Goal: Task Accomplishment & Management: Manage account settings

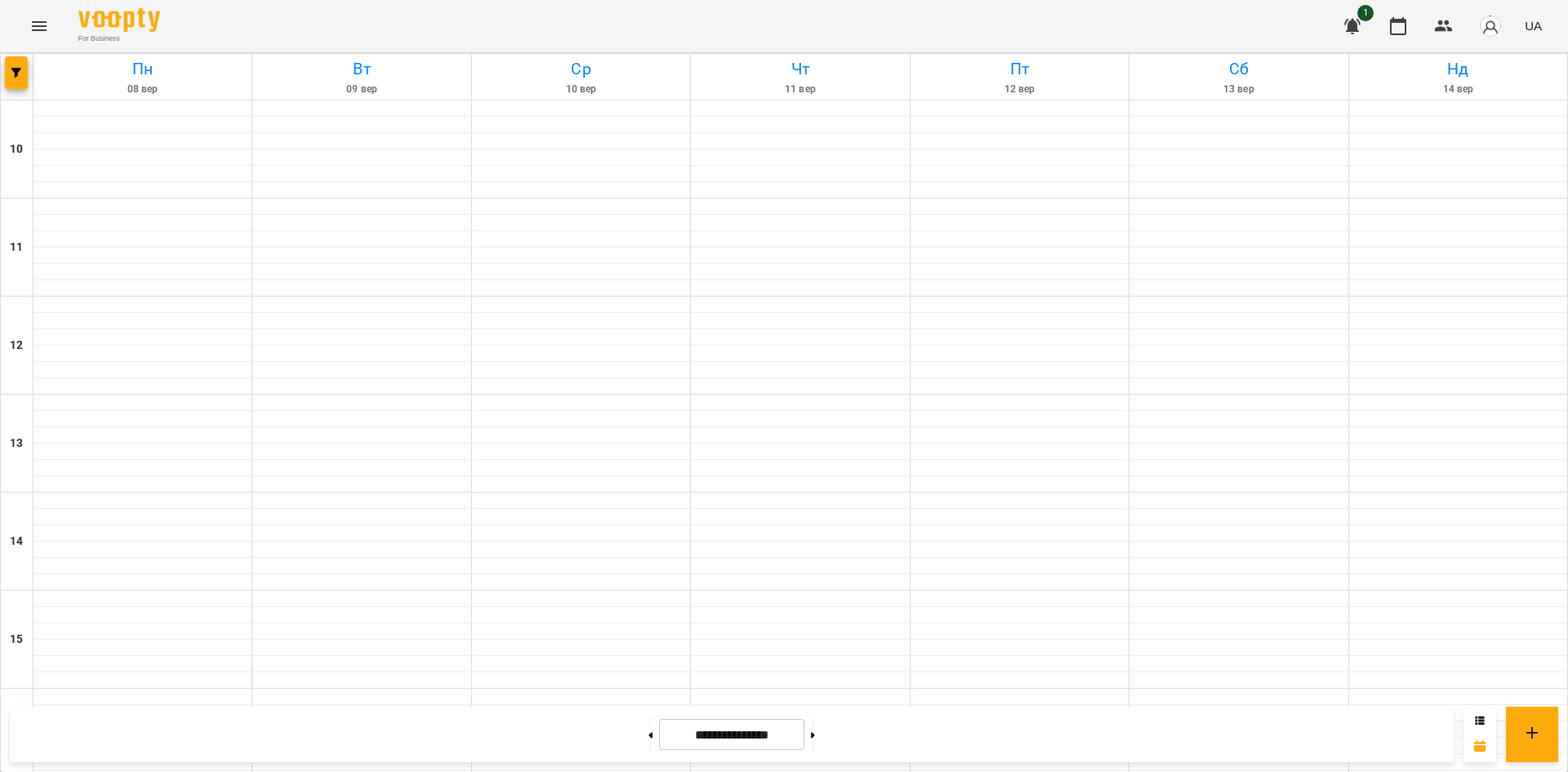
scroll to position [677, 0]
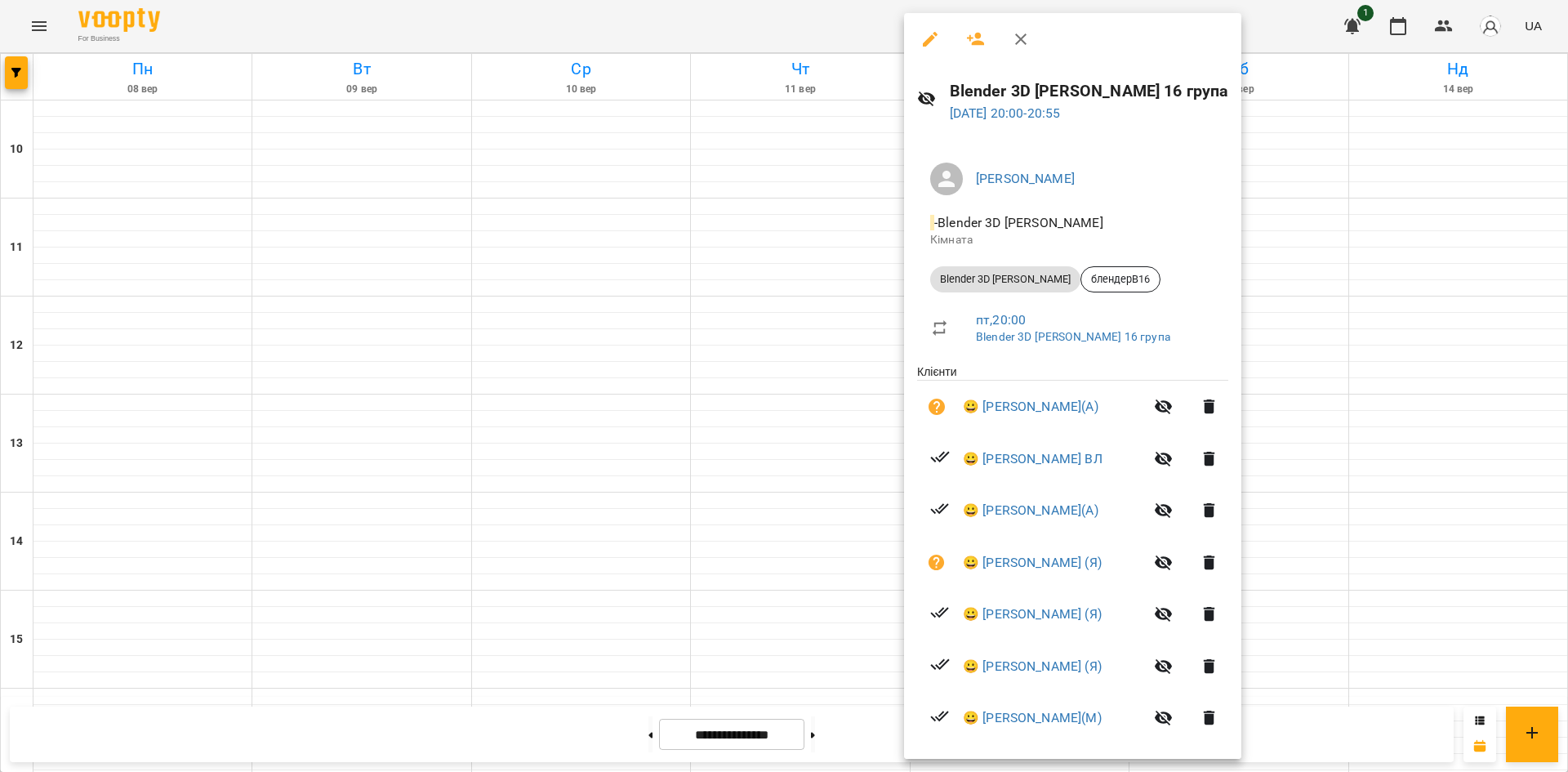
click at [1396, 396] on div at bounding box center [784, 386] width 1568 height 772
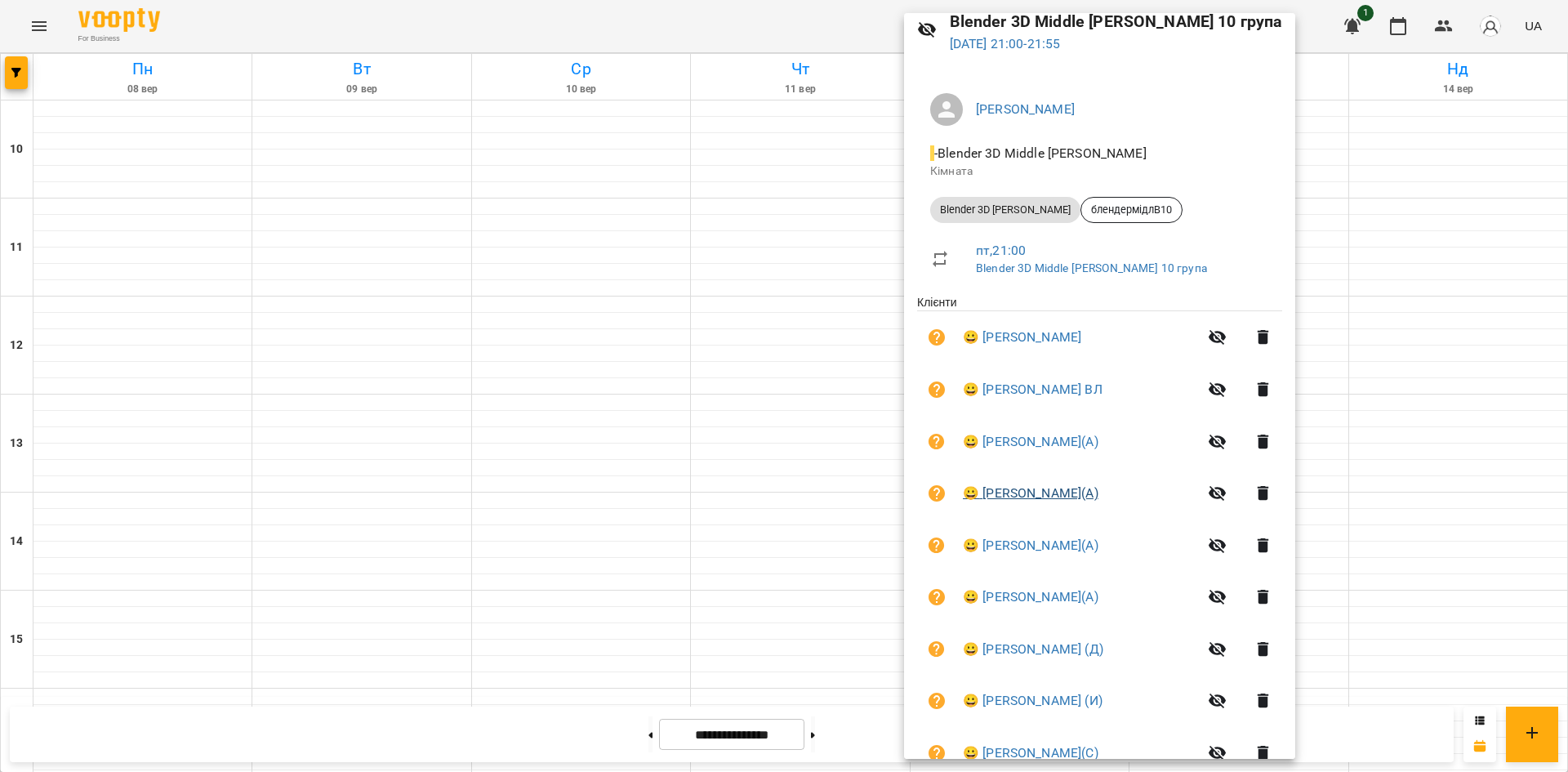
scroll to position [163, 0]
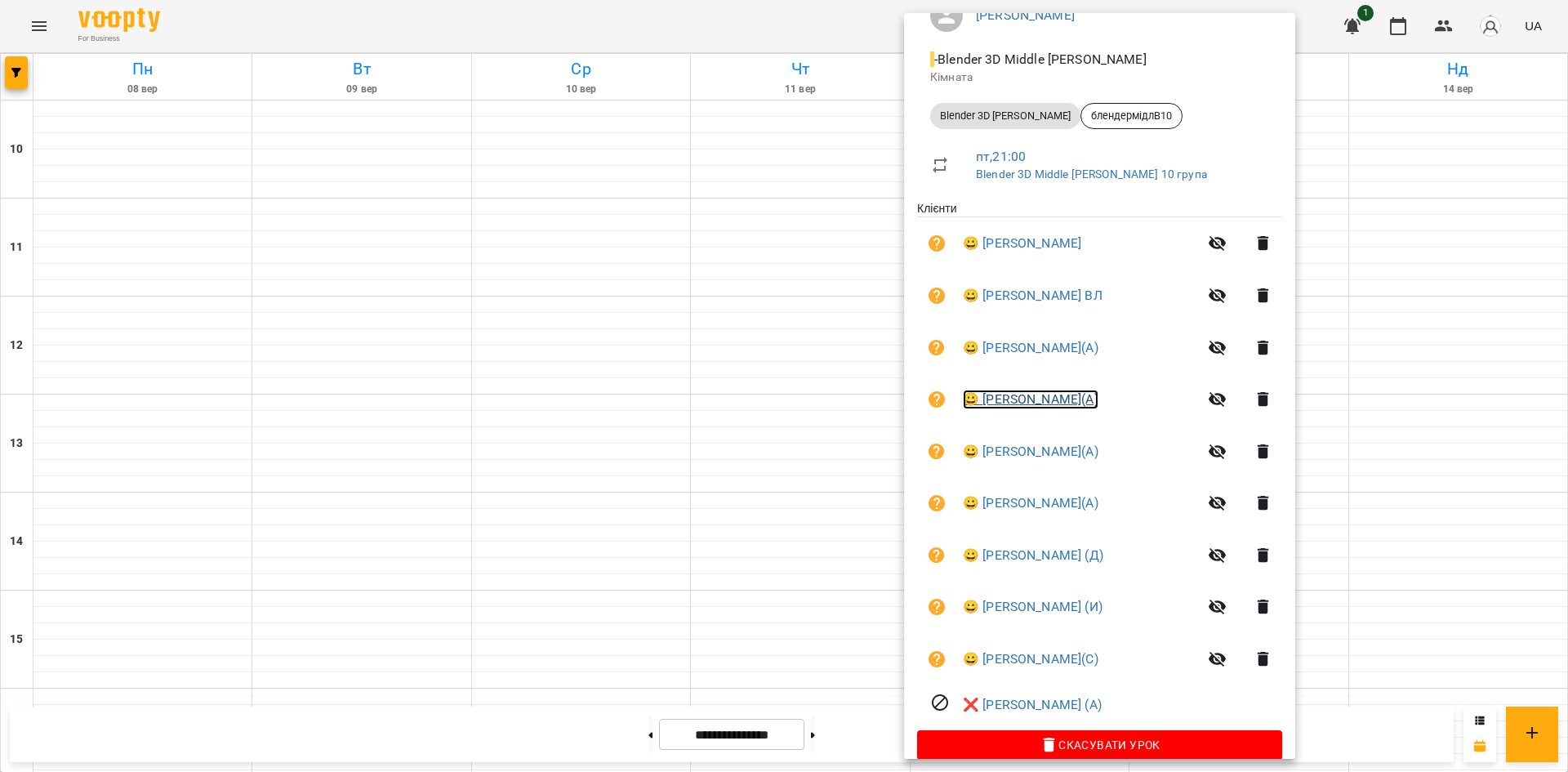
click at [1045, 396] on link "😀 Ангеліна(А)" at bounding box center [1030, 399] width 135 height 19
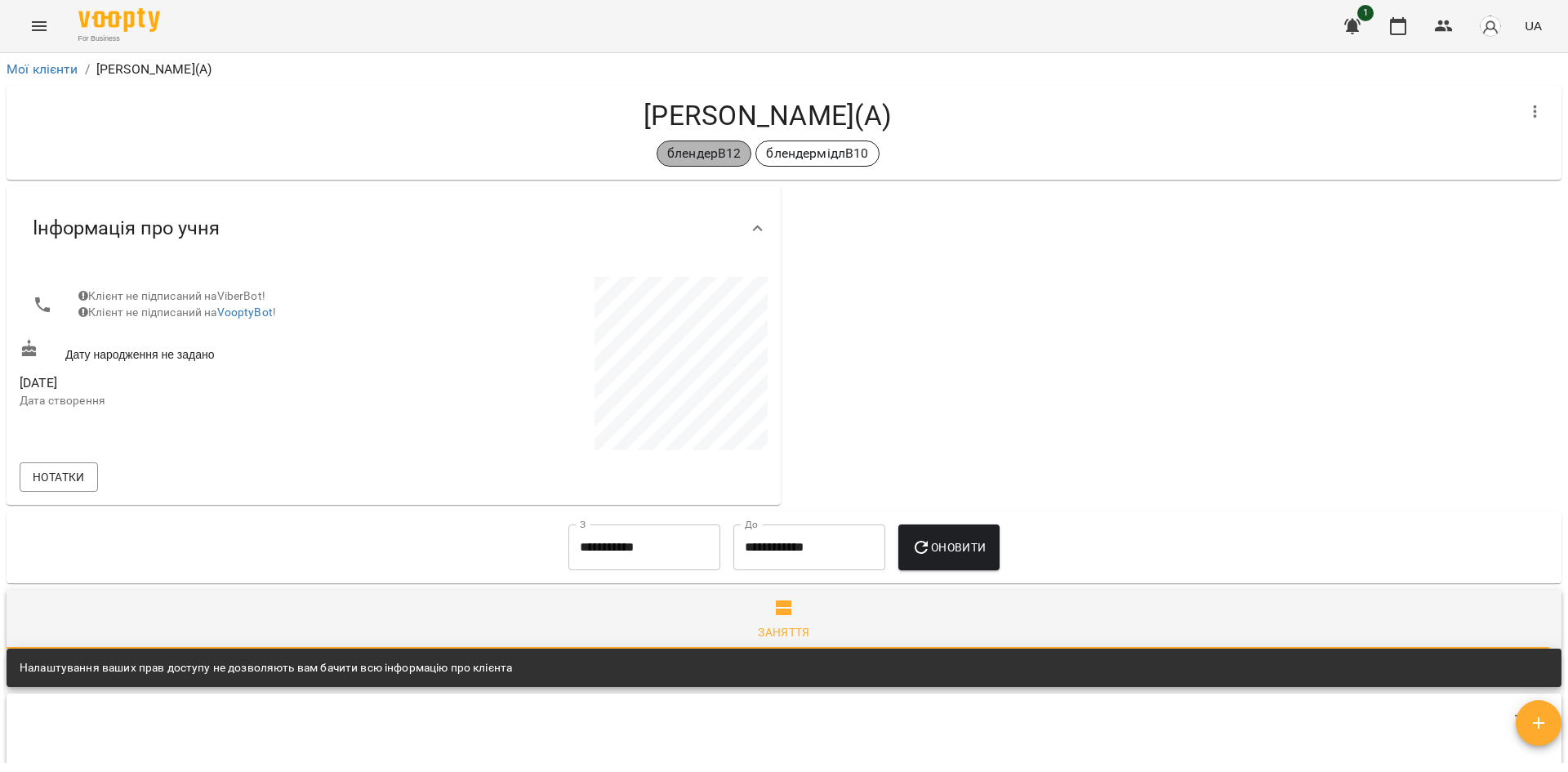
click at [704, 160] on p "блендерВ12" at bounding box center [704, 154] width 73 height 19
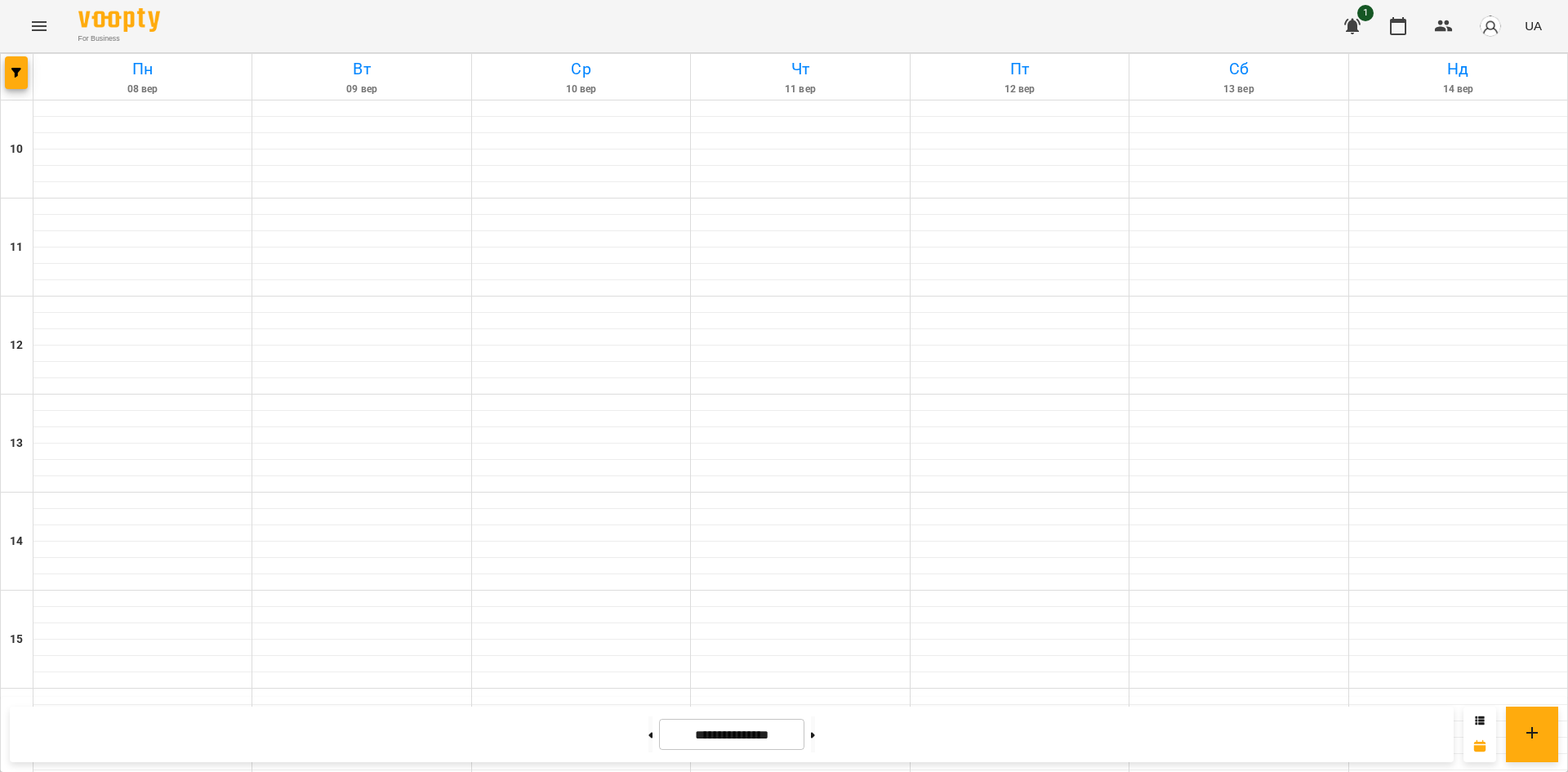
scroll to position [677, 0]
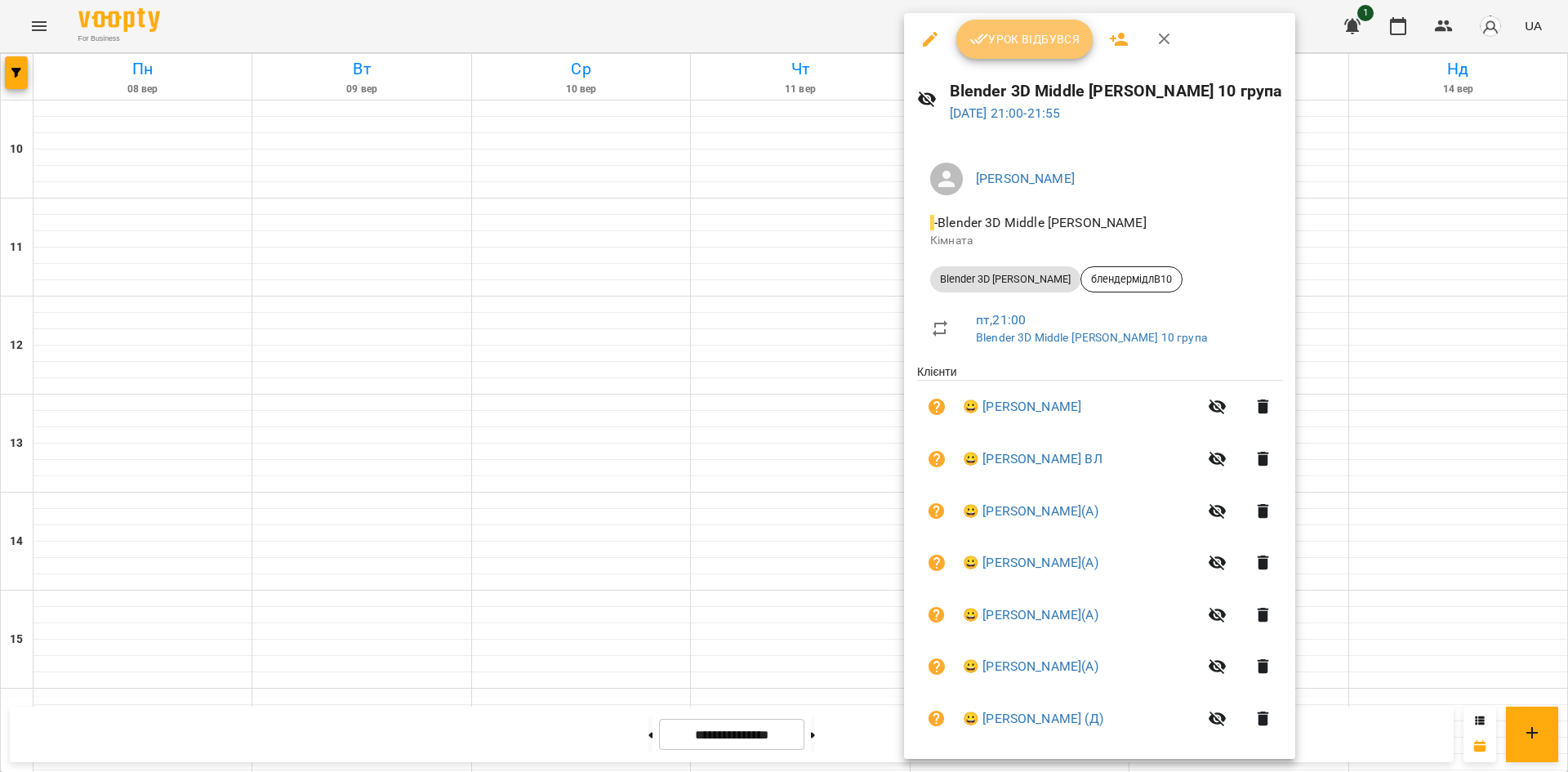
click at [993, 45] on span "Урок відбувся" at bounding box center [1025, 39] width 111 height 19
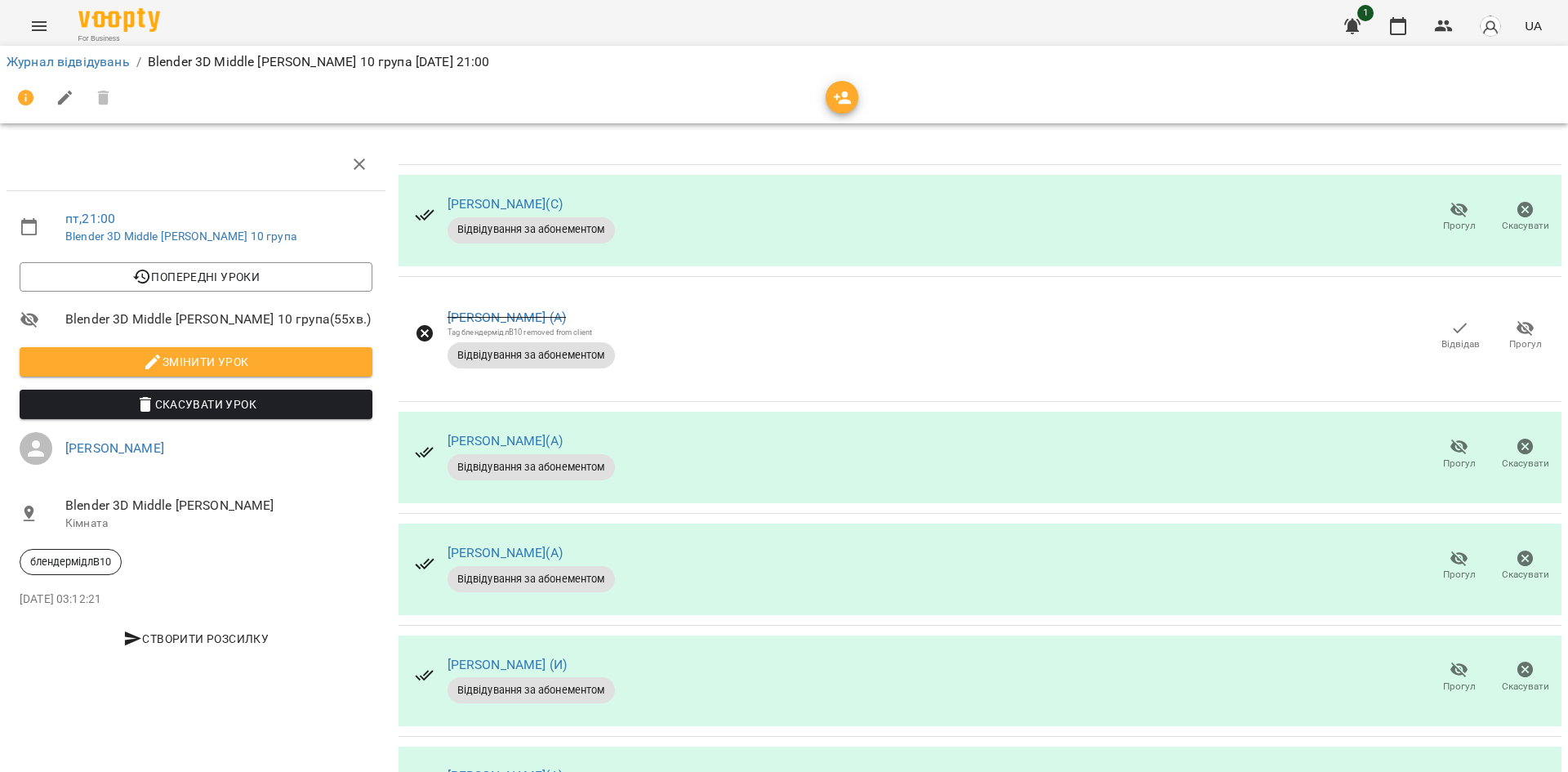
scroll to position [163, 0]
click at [1455, 438] on icon "button" at bounding box center [1460, 447] width 19 height 19
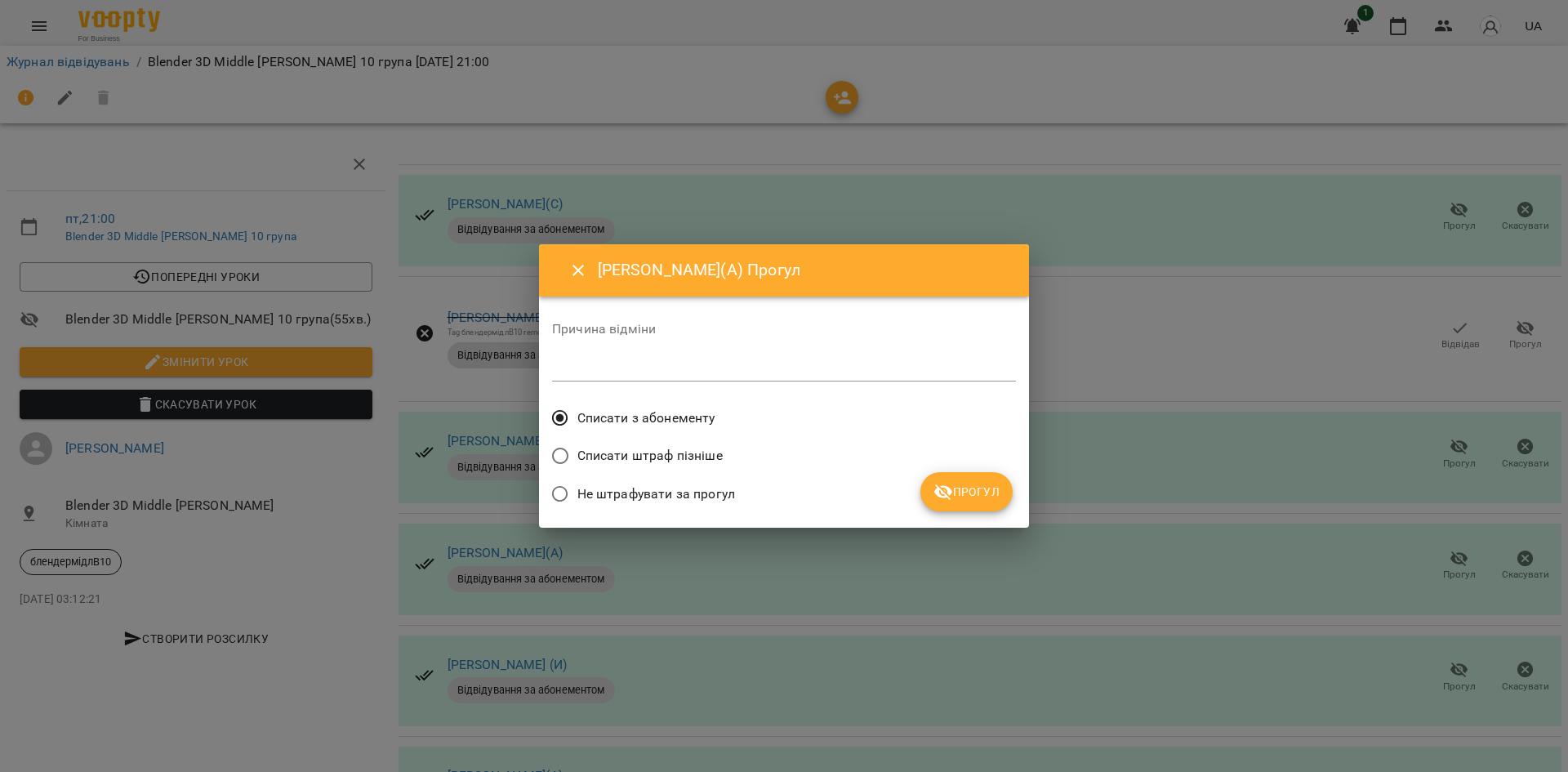
click at [988, 495] on span "Прогул" at bounding box center [966, 492] width 66 height 19
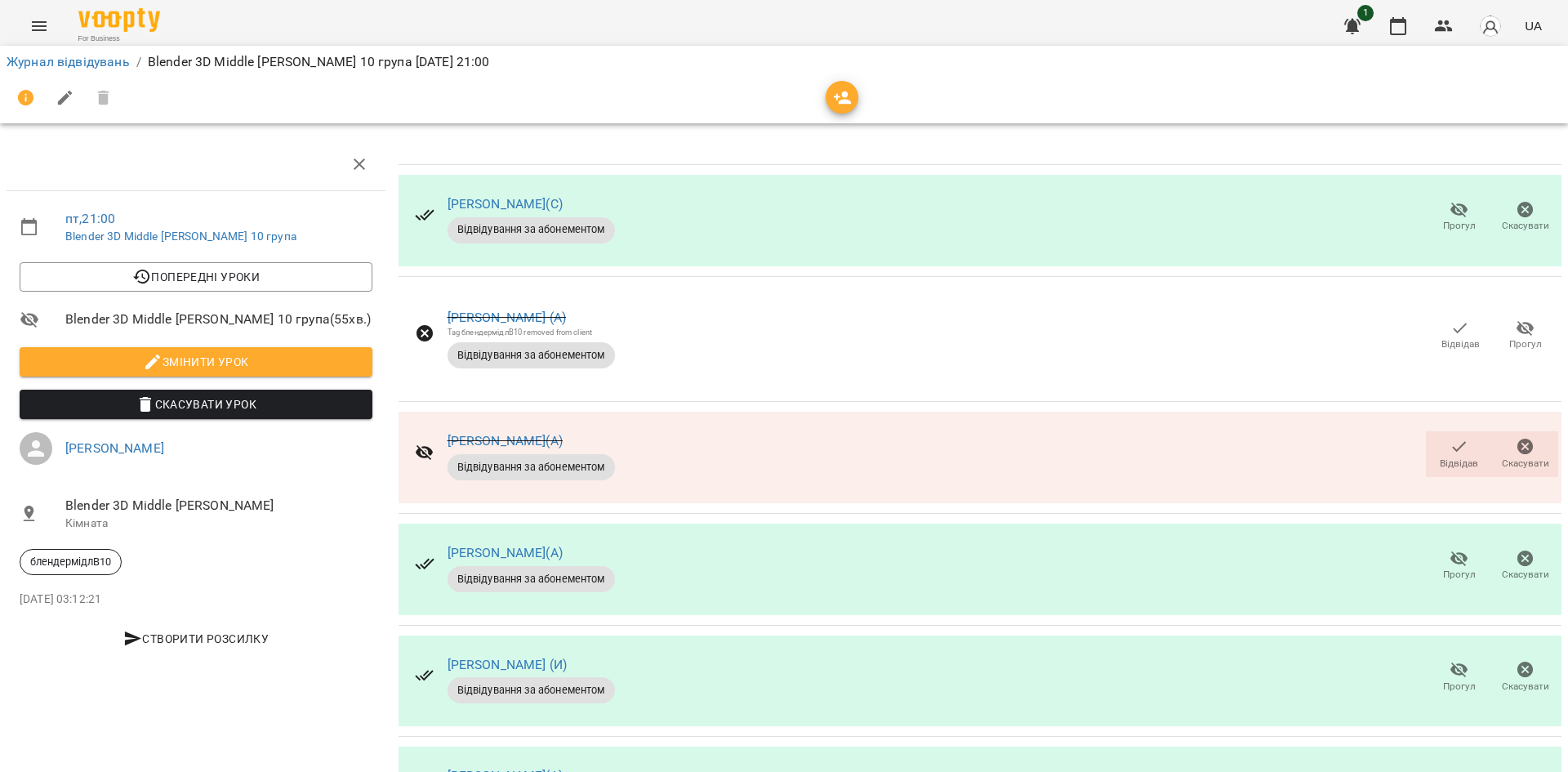
scroll to position [555, 0]
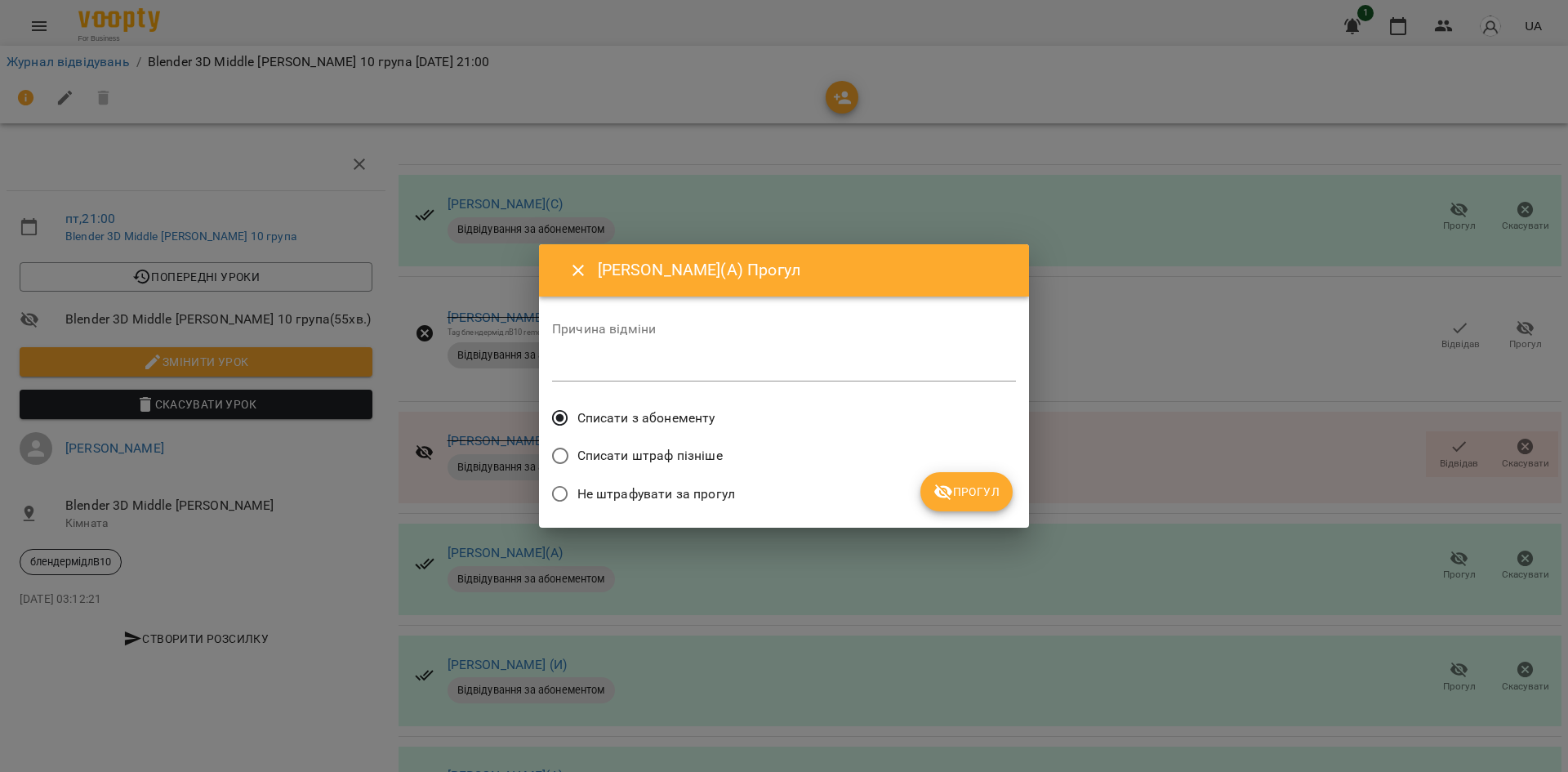
click at [973, 491] on span "Прогул" at bounding box center [966, 492] width 66 height 19
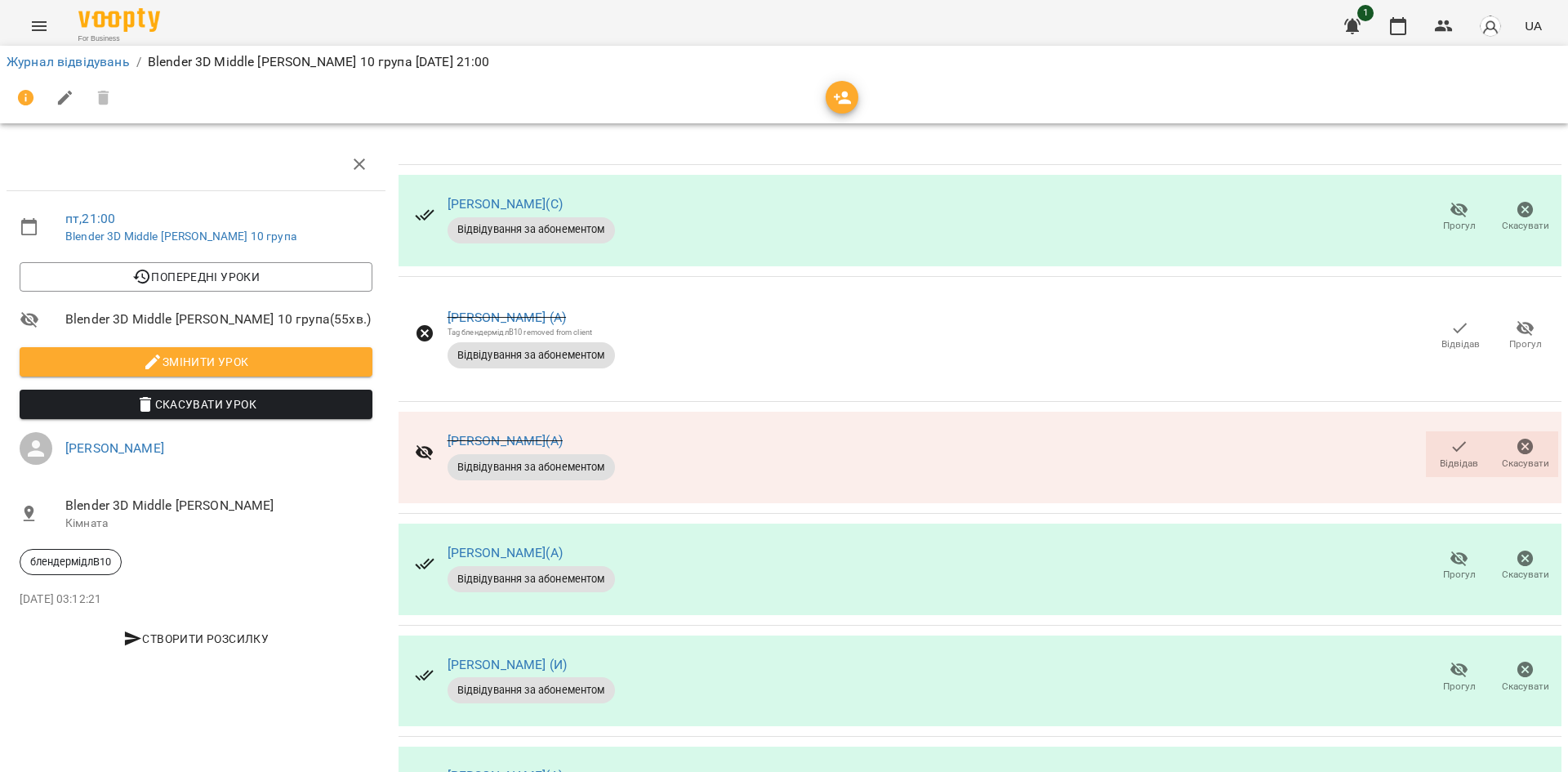
click at [1173, 31] on div "For Business 1 UA" at bounding box center [784, 26] width 1568 height 52
click at [1423, 428] on div "Відвідав Скасувати" at bounding box center [1492, 454] width 139 height 52
click at [1436, 438] on span "Відвідав" at bounding box center [1459, 453] width 46 height 32
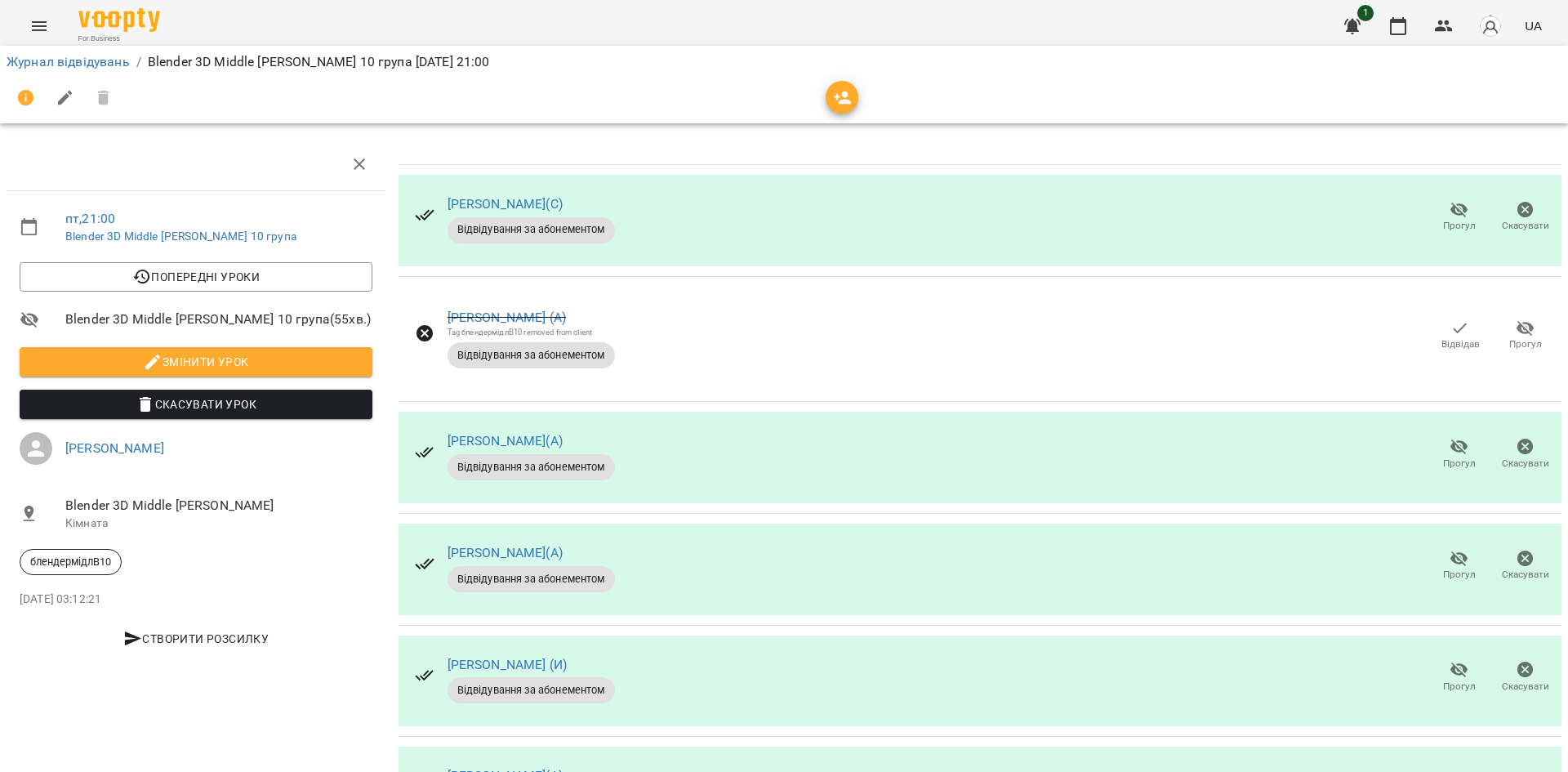
scroll to position [0, 0]
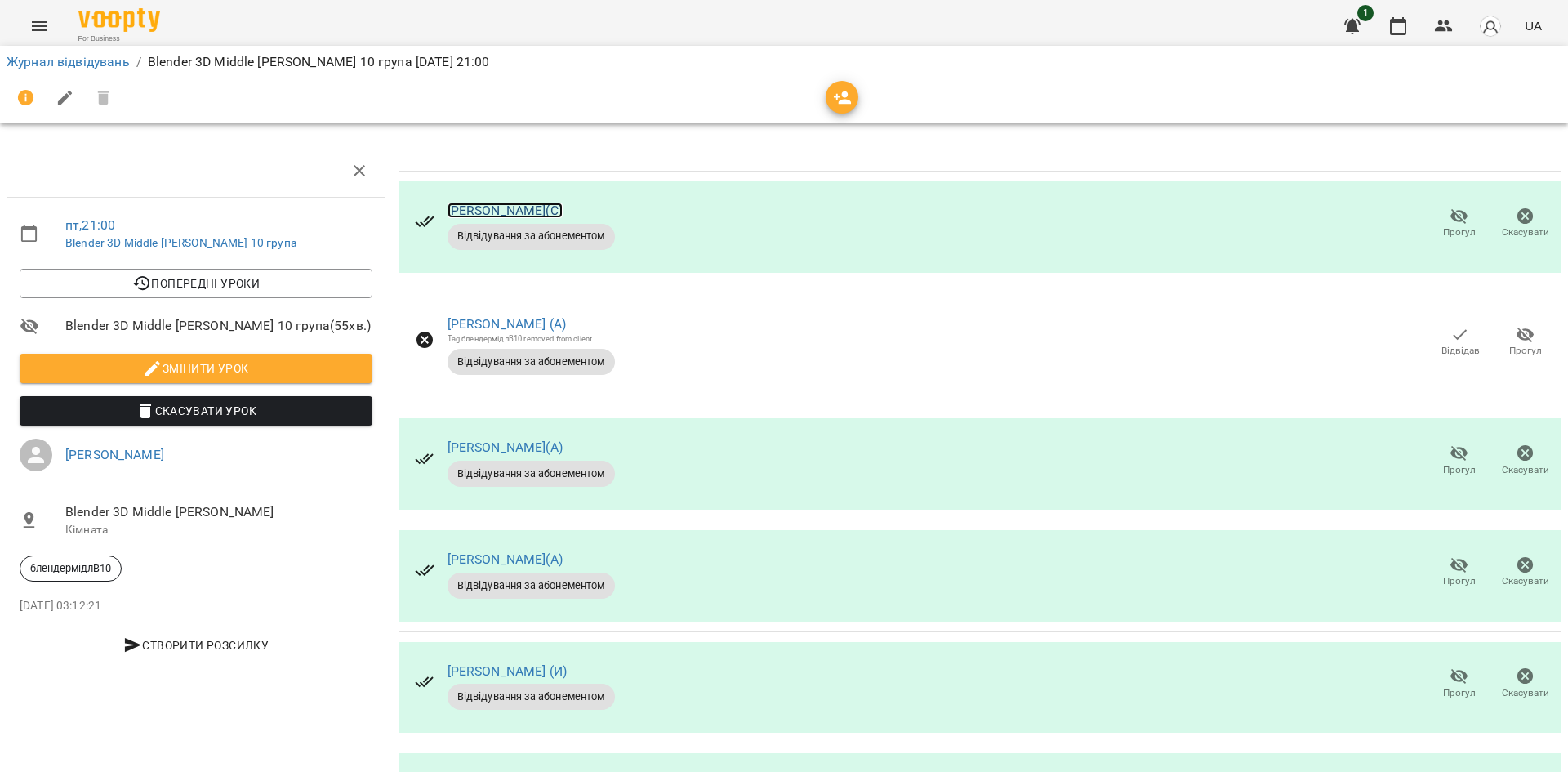
click at [519, 211] on link "[PERSON_NAME](С)" at bounding box center [505, 210] width 115 height 16
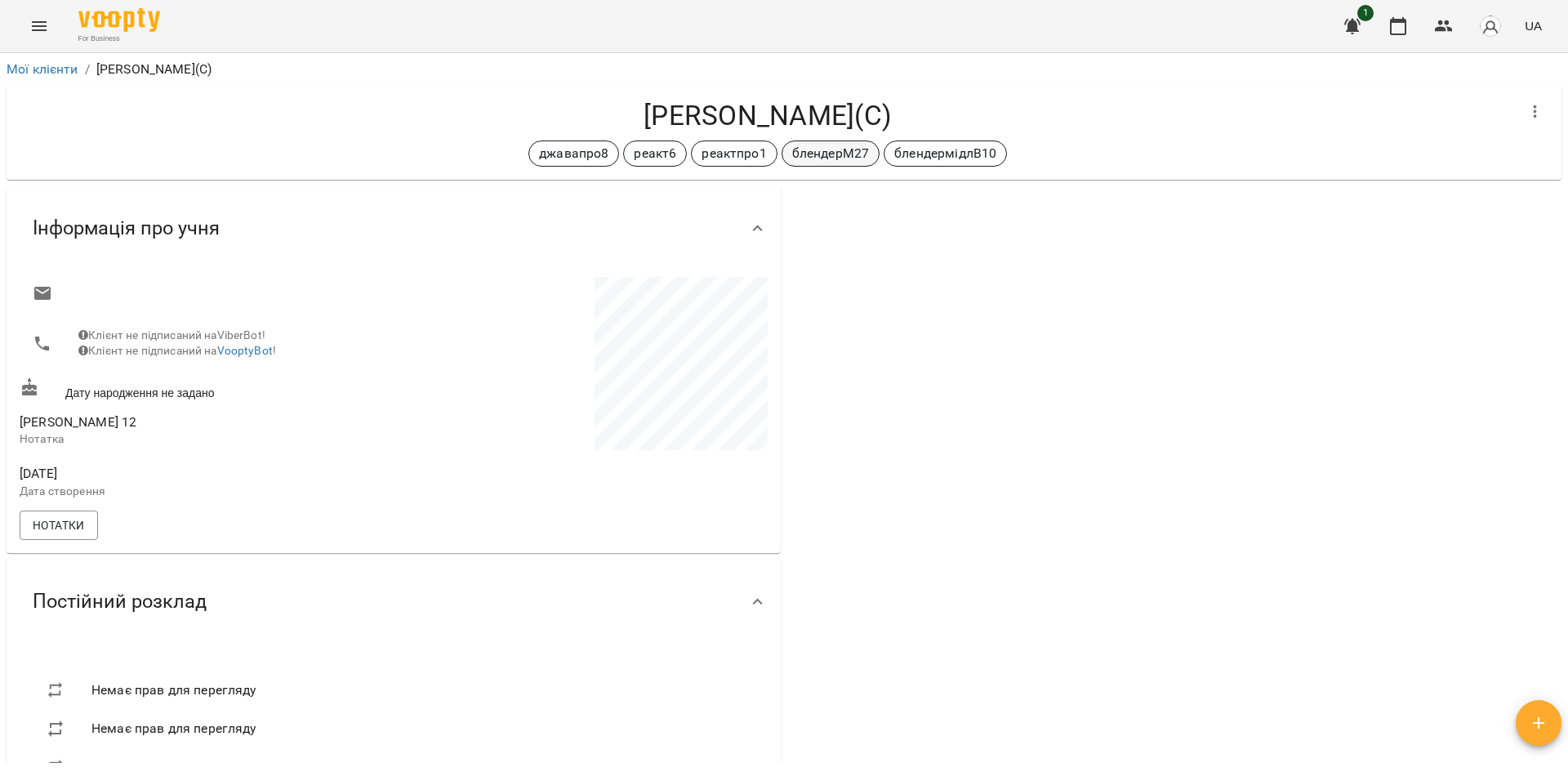
click at [811, 159] on p "блендерМ27" at bounding box center [831, 154] width 77 height 19
